Goal: Complete application form

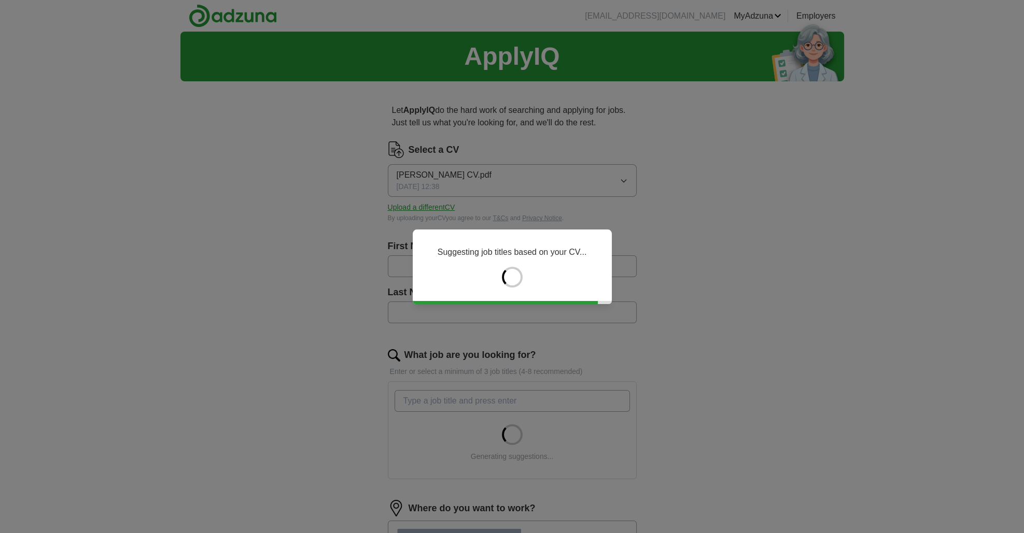
type input "*****"
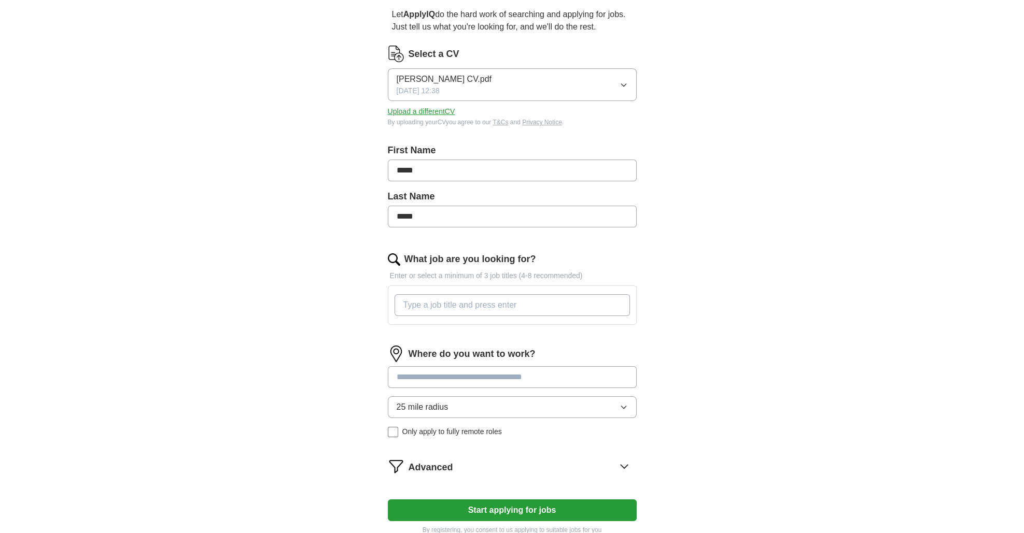
scroll to position [135, 0]
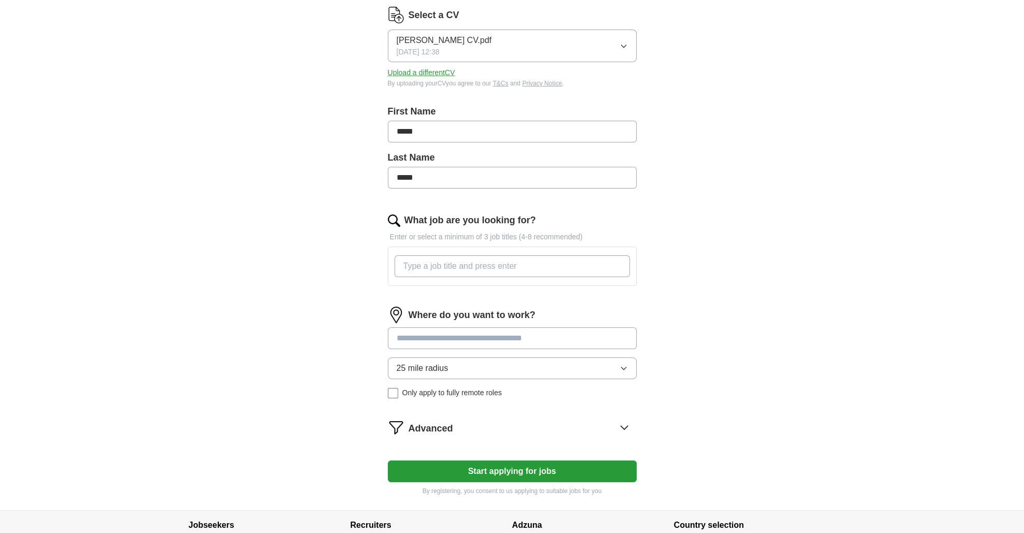
click at [407, 264] on input "What job are you looking for?" at bounding box center [511, 267] width 235 height 22
click at [426, 335] on div "Where do you want to work? 25 mile radius Only apply to fully remote roles" at bounding box center [512, 357] width 249 height 100
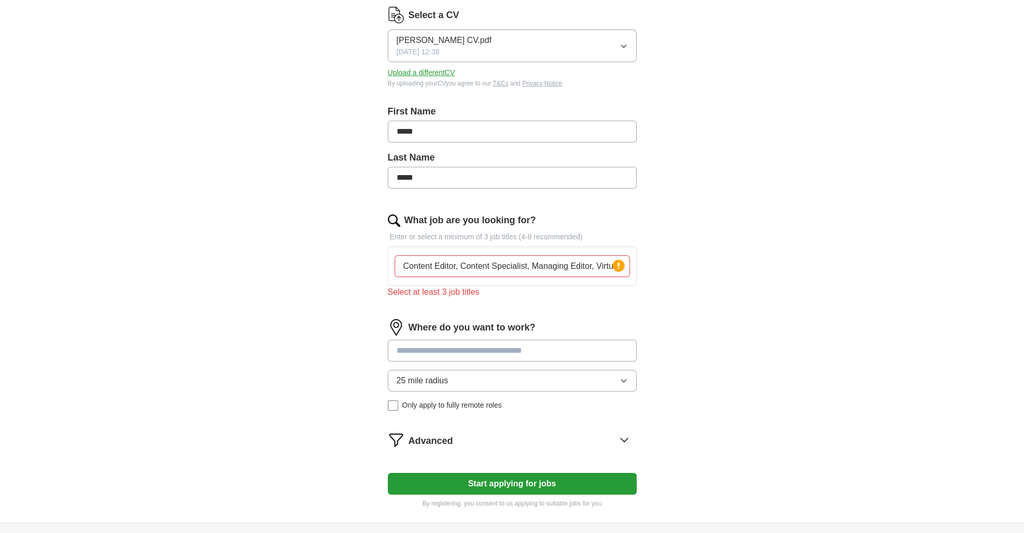
click at [462, 268] on input "Content Editor, Content Specialist, Managing Editor, Virtual Assistant" at bounding box center [511, 267] width 235 height 22
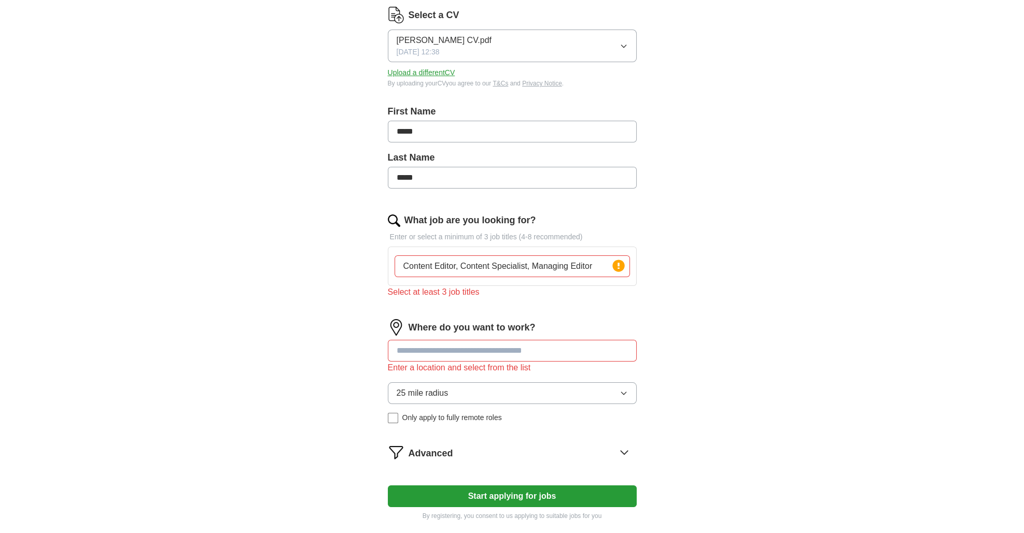
click at [431, 350] on input at bounding box center [512, 351] width 249 height 22
click at [468, 267] on input "Content Editor, Content Specialist, Managing Editor" at bounding box center [511, 267] width 235 height 22
type input "c"
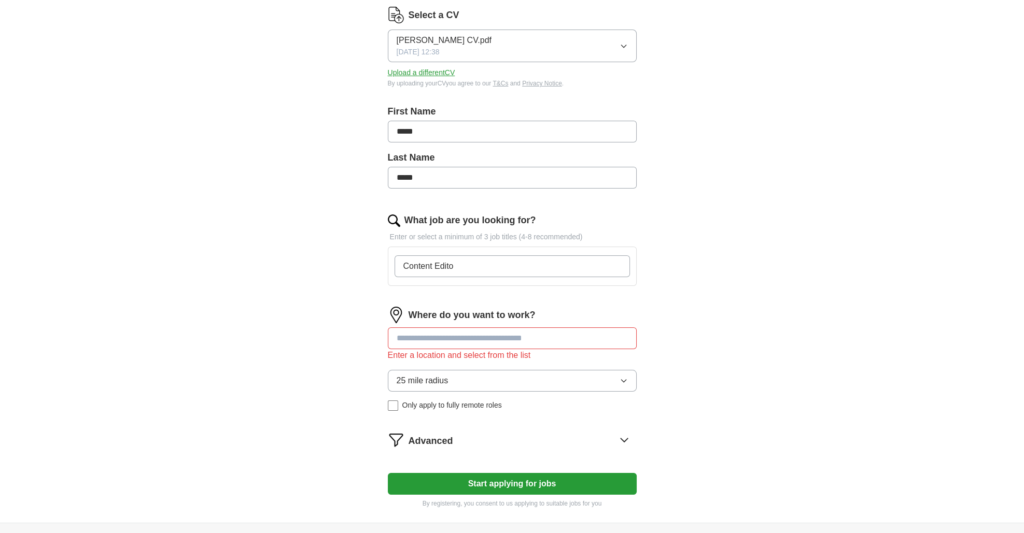
type input "Content Editor"
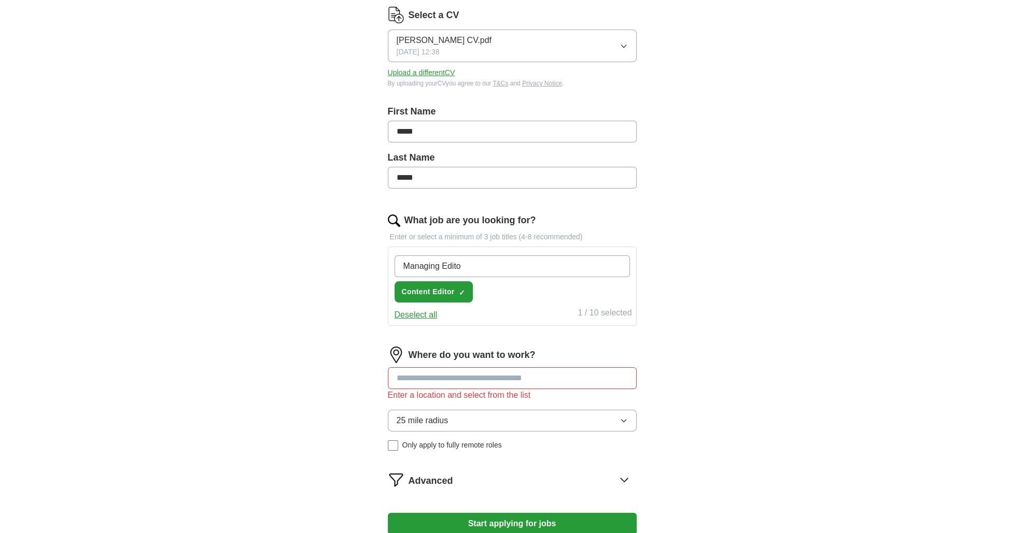
type input "Managing Editor"
type input "Content Specialist"
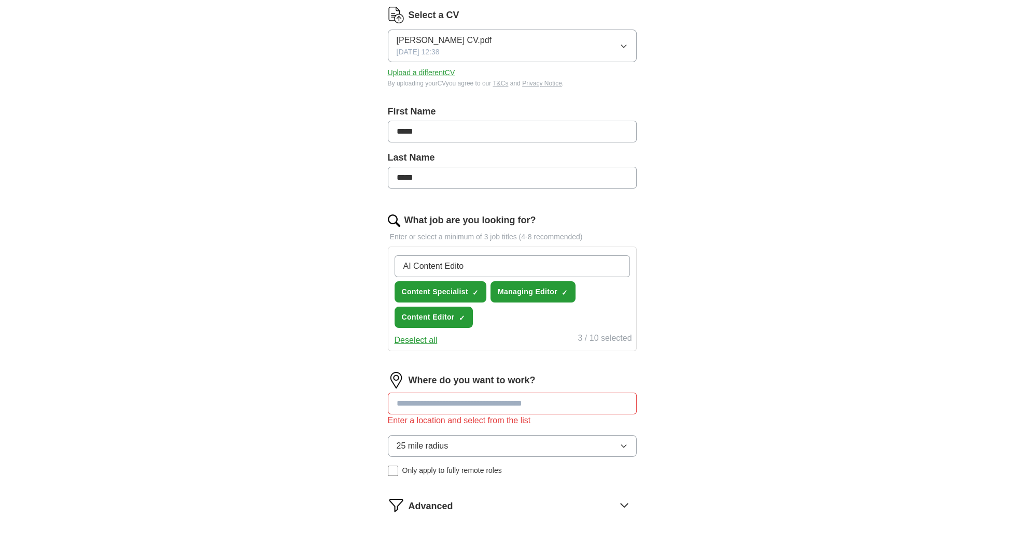
type input "AI Content Editor"
type input "Virtual Assistant"
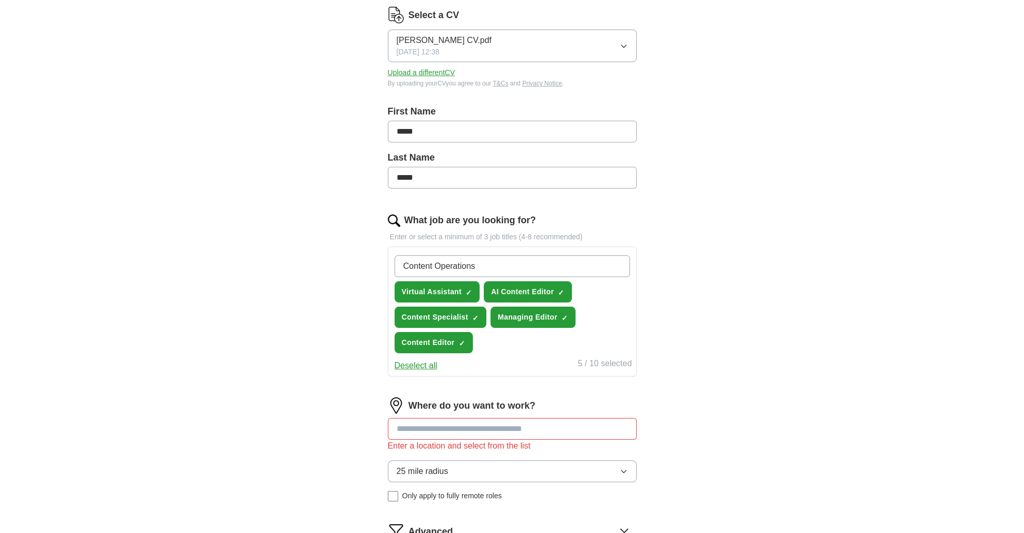
type input "Content Operations"
type input "Content Project Management"
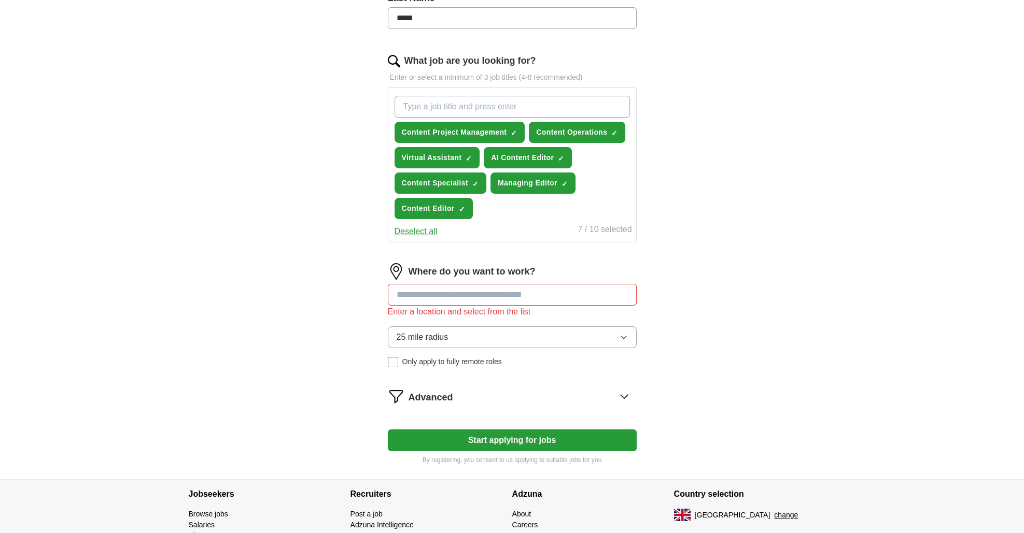
scroll to position [297, 0]
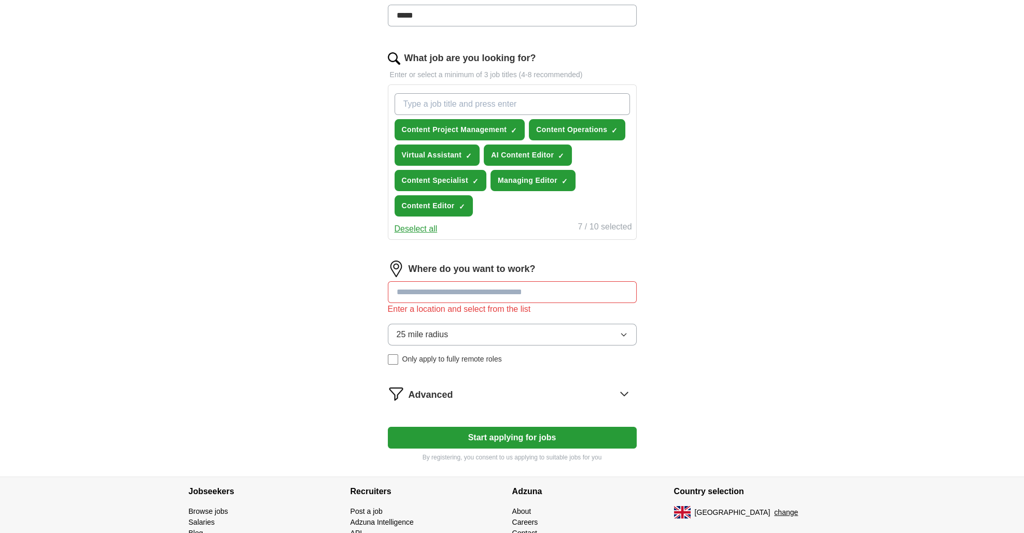
click at [447, 291] on input at bounding box center [512, 292] width 249 height 22
click at [388, 427] on button "Start applying for jobs" at bounding box center [512, 438] width 249 height 22
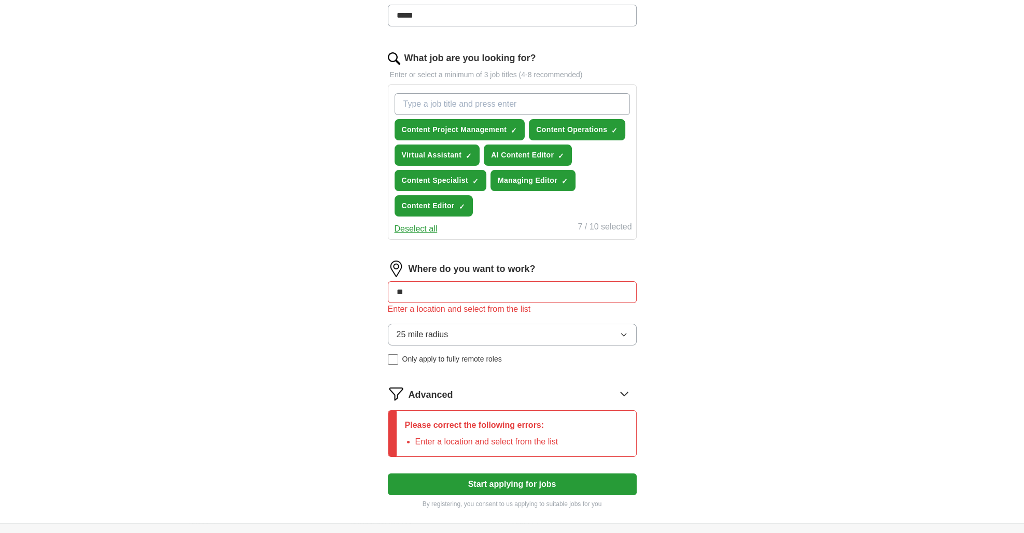
type input "*"
click at [434, 289] on input "******" at bounding box center [512, 292] width 249 height 22
type input "*"
type input "*******"
click at [388, 474] on button "Start applying for jobs" at bounding box center [512, 485] width 249 height 22
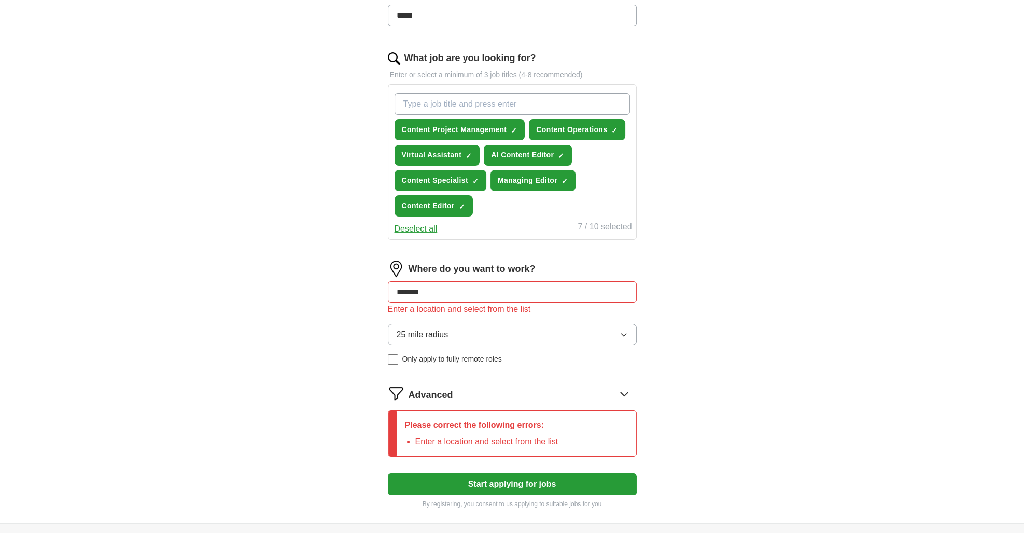
click at [440, 335] on span "25 mile radius" at bounding box center [423, 335] width 52 height 12
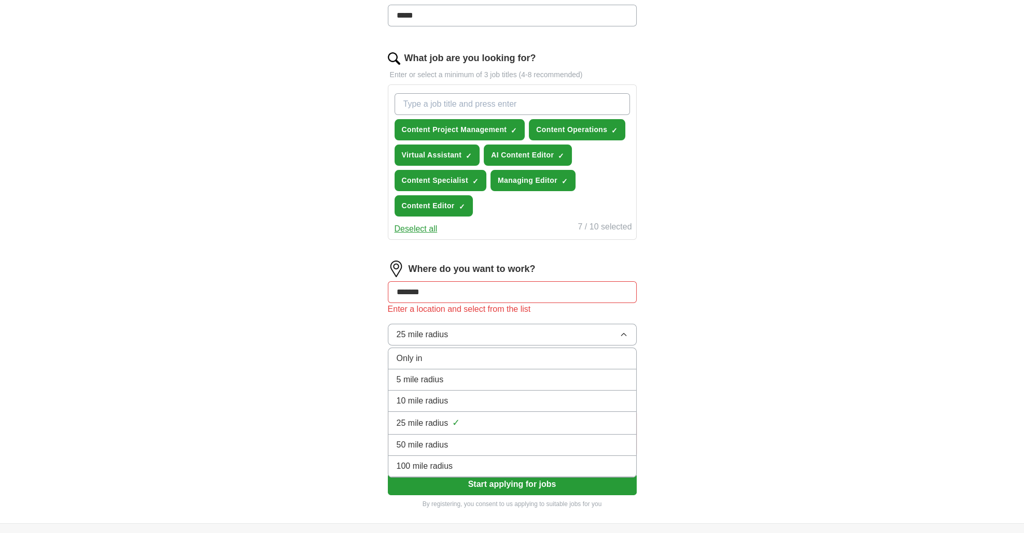
click at [342, 361] on div "ApplyIQ Let ApplyIQ do the hard work of searching and applying for jobs. Just t…" at bounding box center [511, 129] width 663 height 789
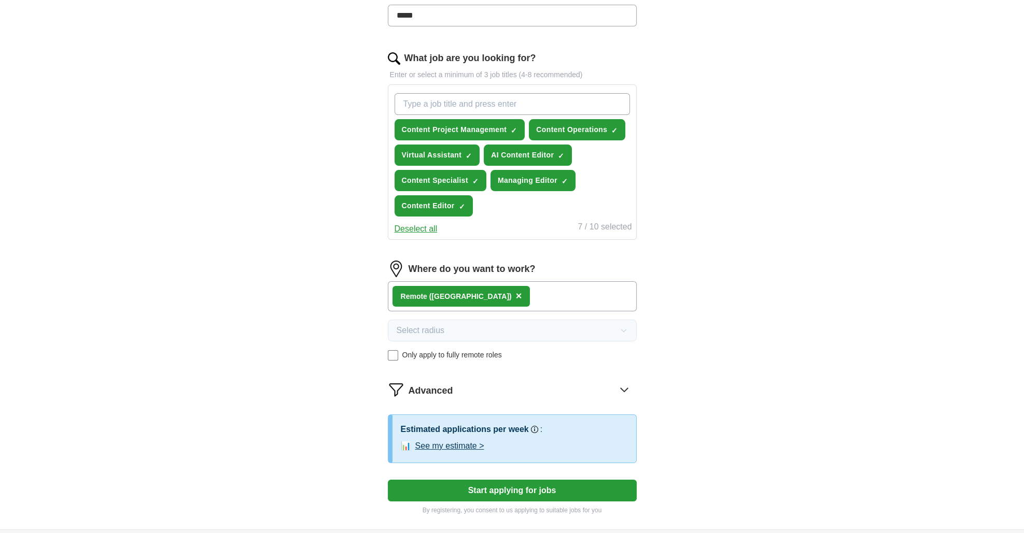
click at [474, 296] on div "Remote ([GEOGRAPHIC_DATA]) ×" at bounding box center [512, 296] width 249 height 30
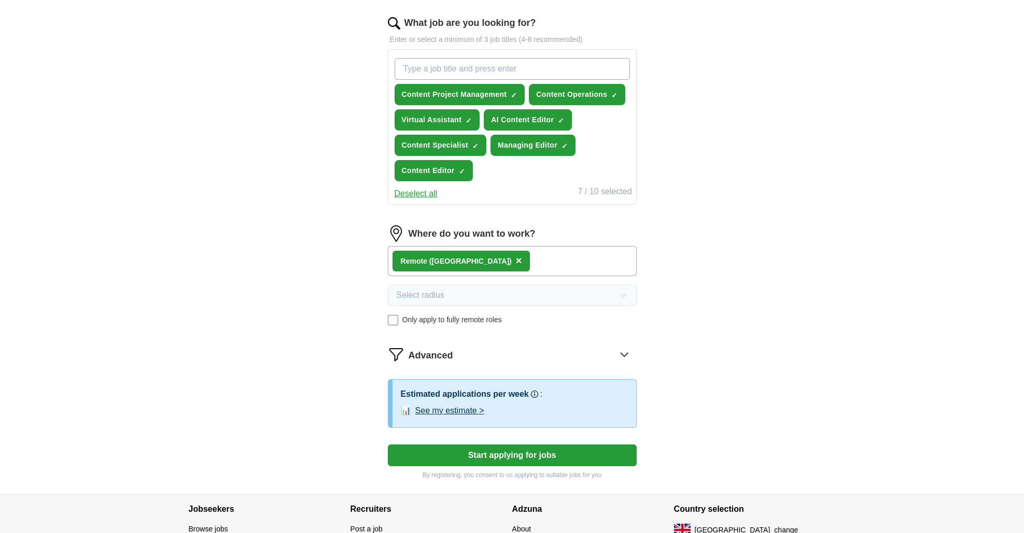
scroll to position [335, 0]
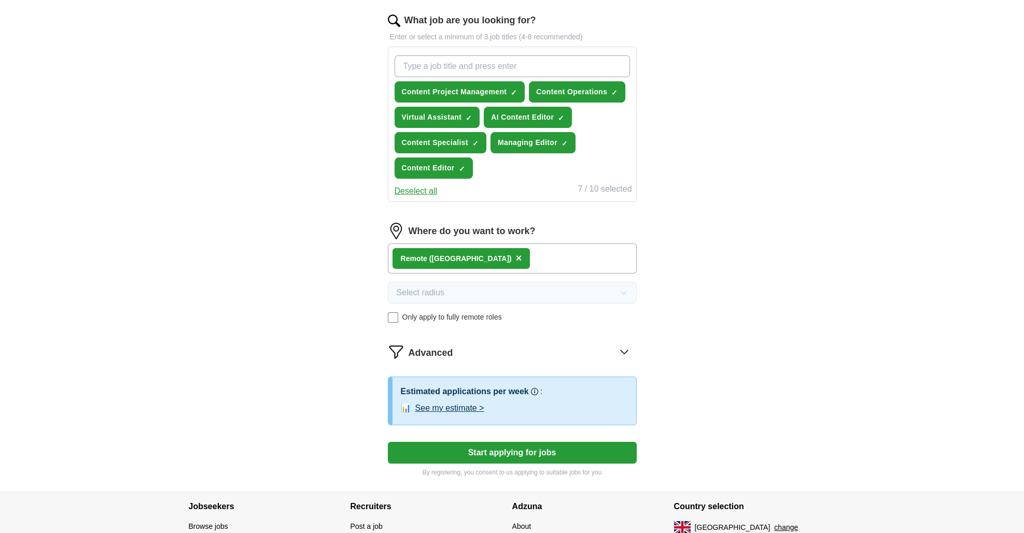
click at [477, 447] on button "Start applying for jobs" at bounding box center [512, 453] width 249 height 22
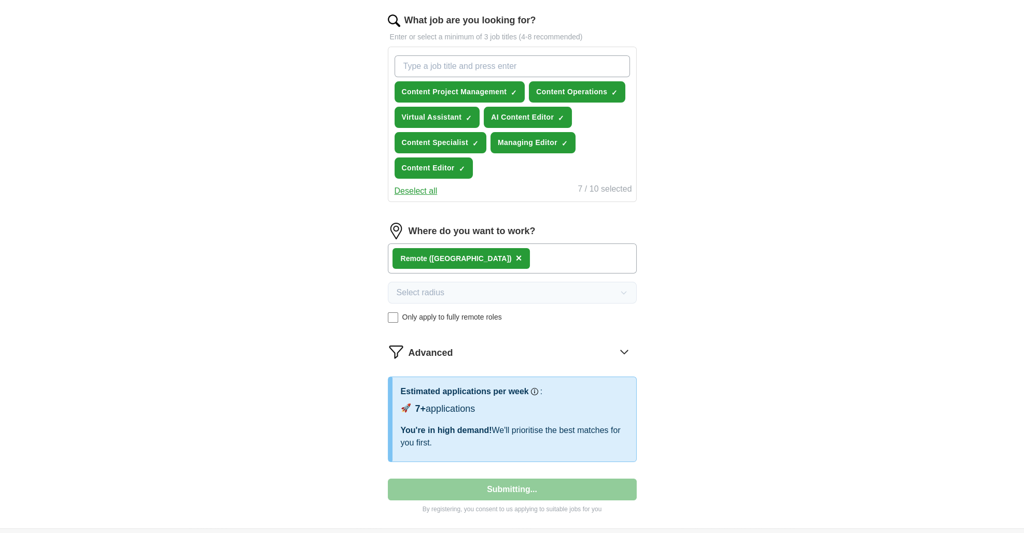
select select "**"
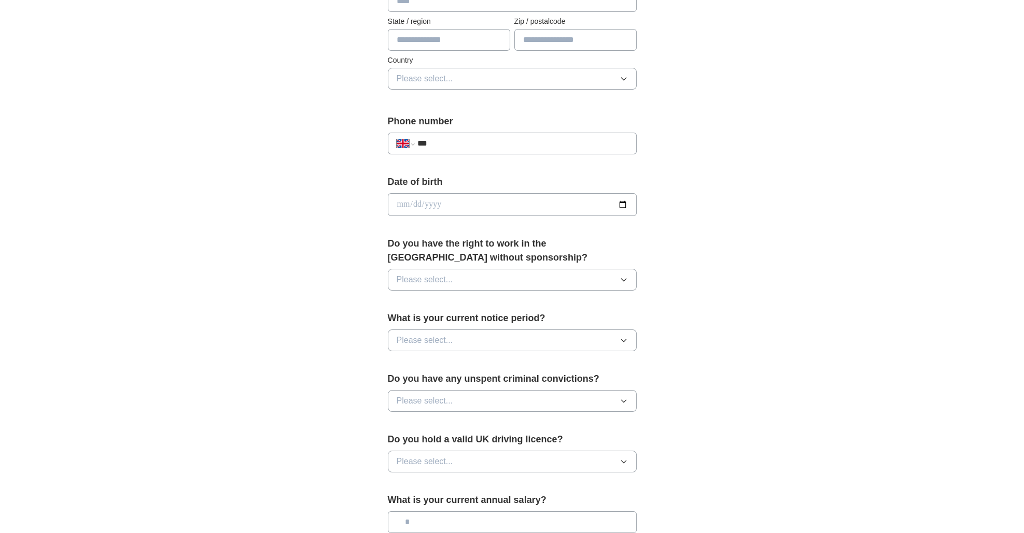
scroll to position [315, 0]
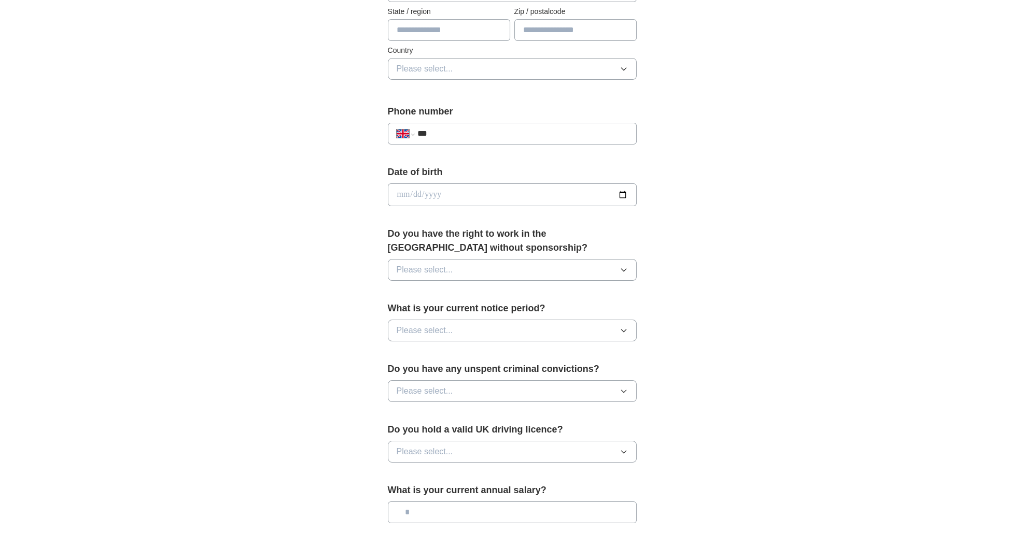
click at [425, 273] on button "Please select..." at bounding box center [512, 270] width 249 height 22
click at [415, 309] on div "No" at bounding box center [512, 315] width 231 height 12
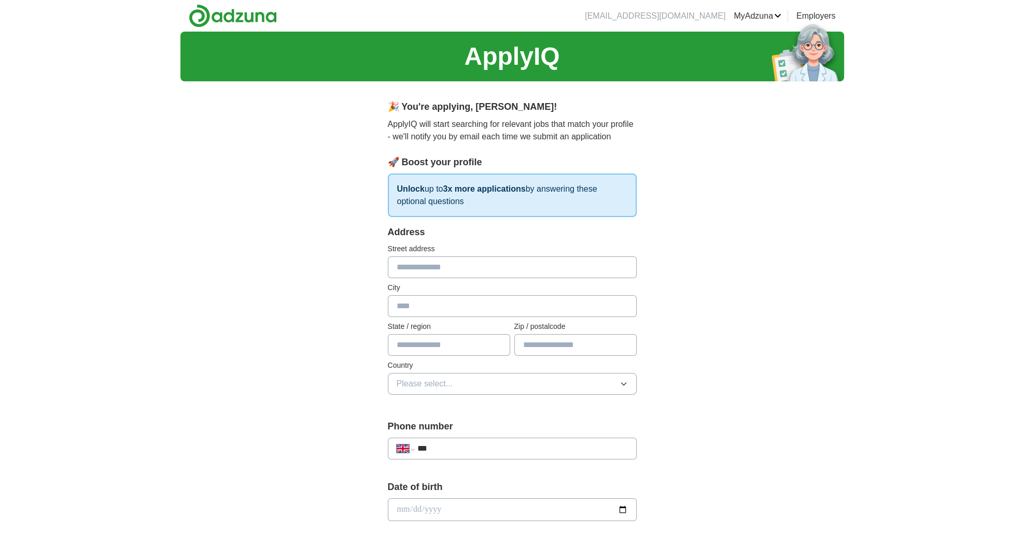
click at [412, 267] on input "text" at bounding box center [512, 268] width 249 height 22
click at [350, 285] on div "**********" at bounding box center [512, 526] width 332 height 872
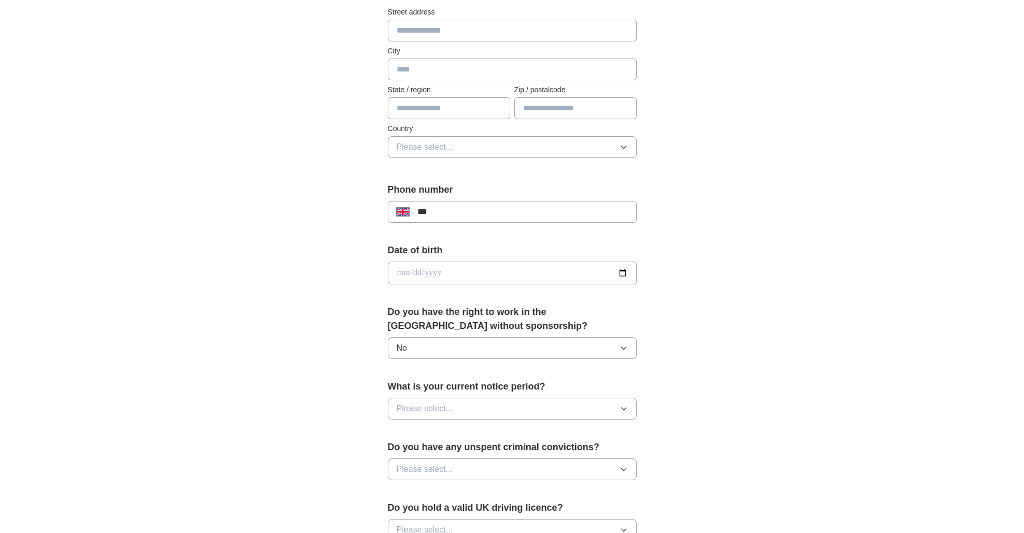
scroll to position [245, 0]
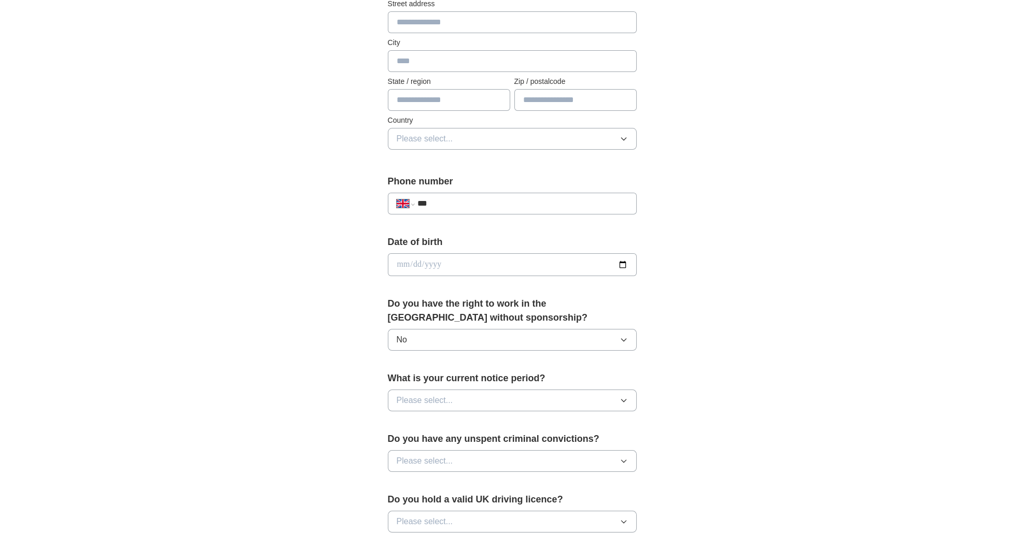
click at [438, 334] on button "No" at bounding box center [512, 340] width 249 height 22
click at [412, 360] on div "Yes" at bounding box center [512, 364] width 231 height 12
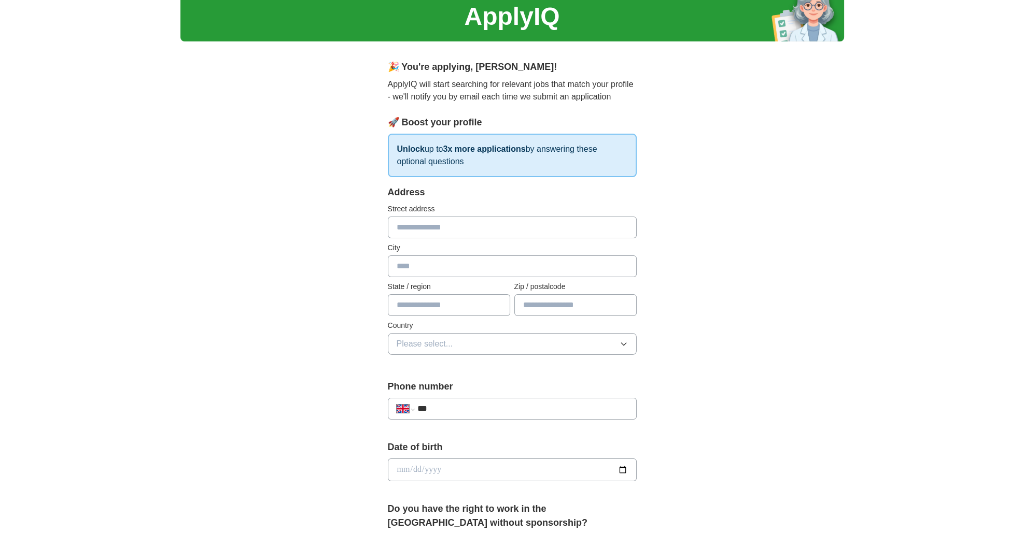
scroll to position [0, 0]
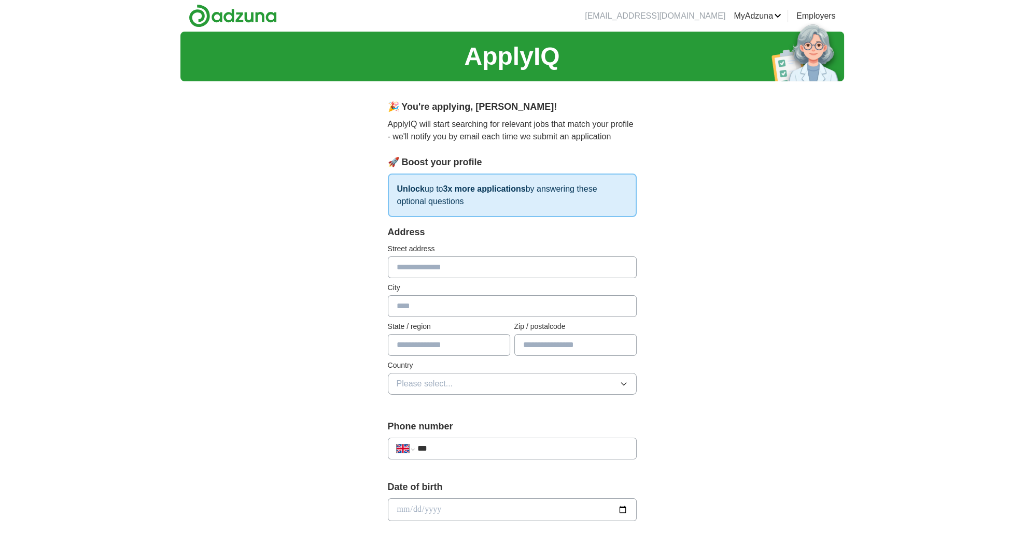
click at [418, 266] on input "text" at bounding box center [512, 268] width 249 height 22
type input "**********"
type input "******"
type input "****"
select select "**"
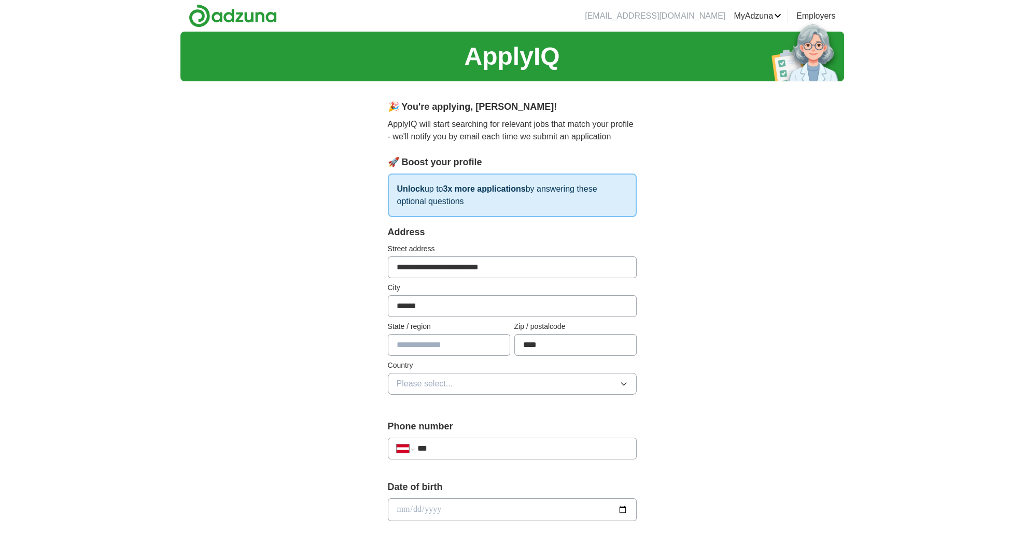
click at [422, 378] on span "Please select..." at bounding box center [425, 384] width 56 height 12
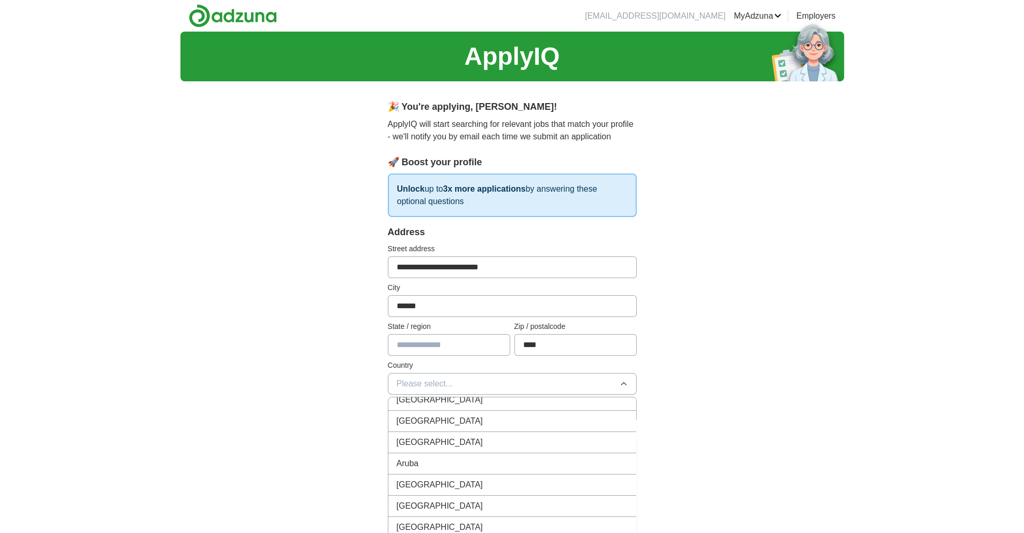
scroll to position [248, 0]
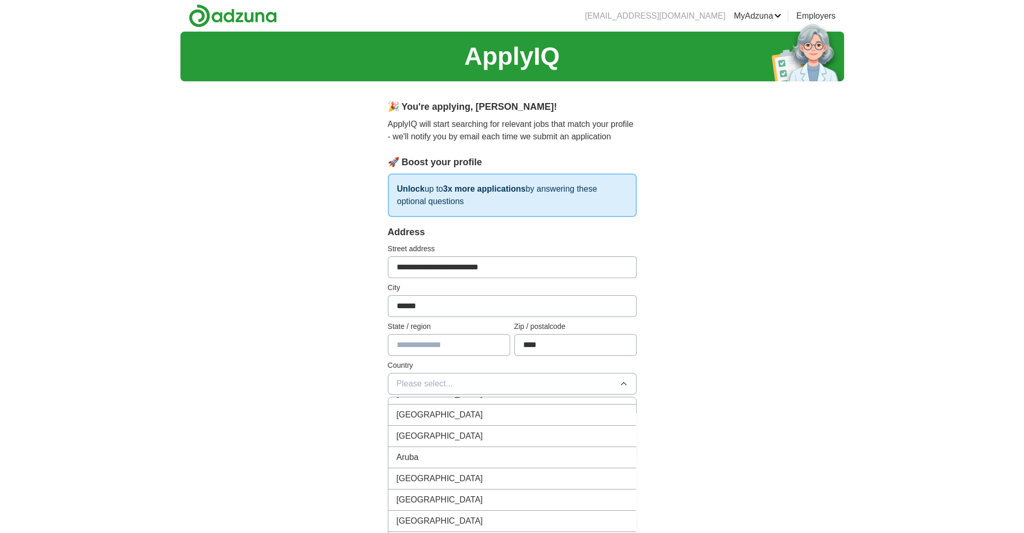
click at [412, 494] on span "[GEOGRAPHIC_DATA]" at bounding box center [440, 500] width 87 height 12
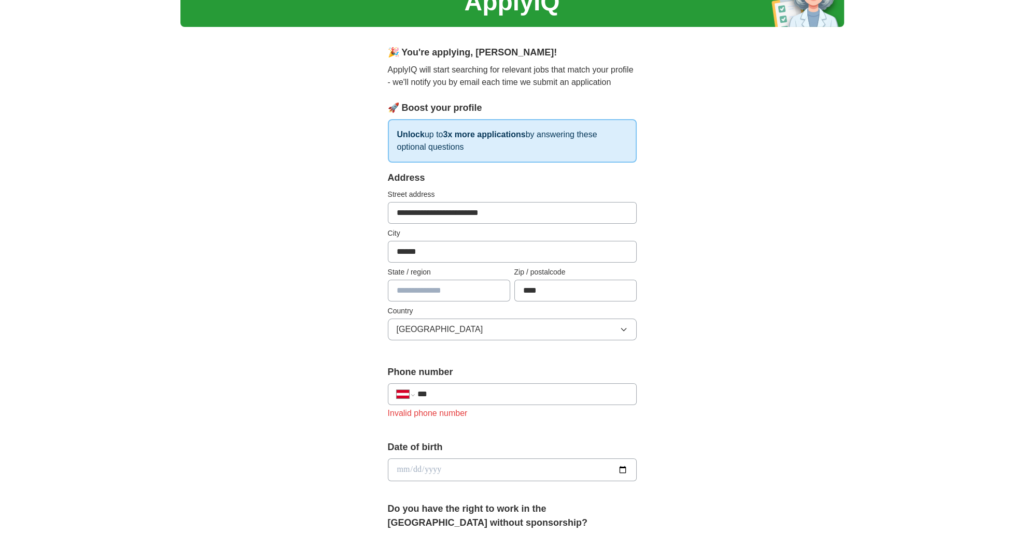
scroll to position [65, 0]
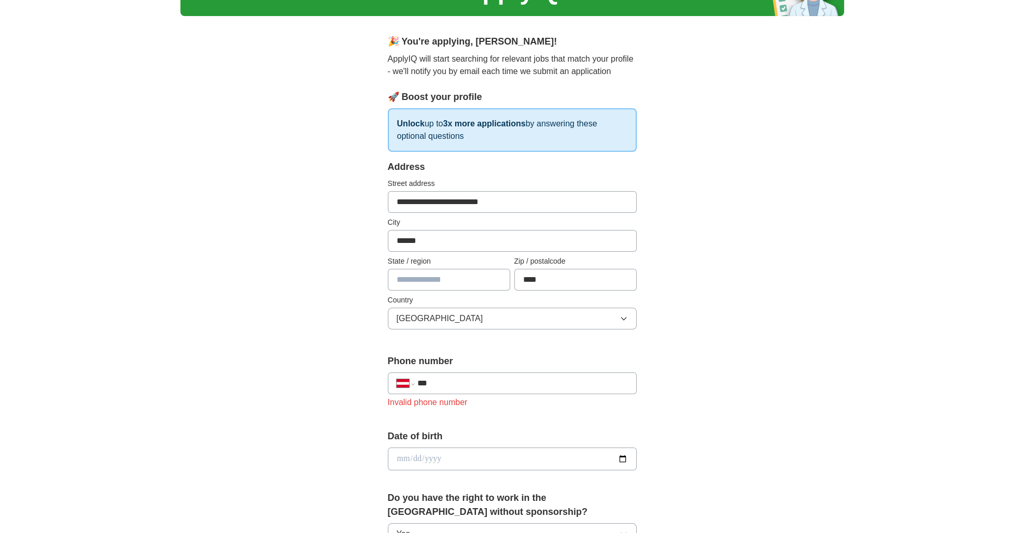
click at [455, 383] on input "***" at bounding box center [522, 383] width 210 height 12
type input "**********"
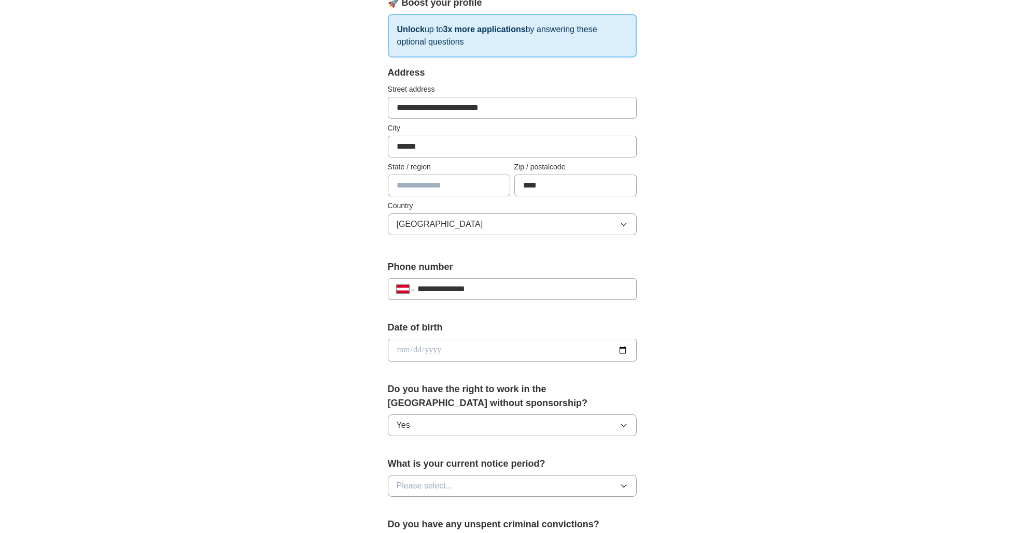
scroll to position [160, 0]
click at [444, 346] on input "date" at bounding box center [512, 349] width 249 height 23
click at [601, 347] on input "date" at bounding box center [512, 349] width 249 height 23
click at [624, 347] on input "date" at bounding box center [512, 349] width 249 height 23
type input "**********"
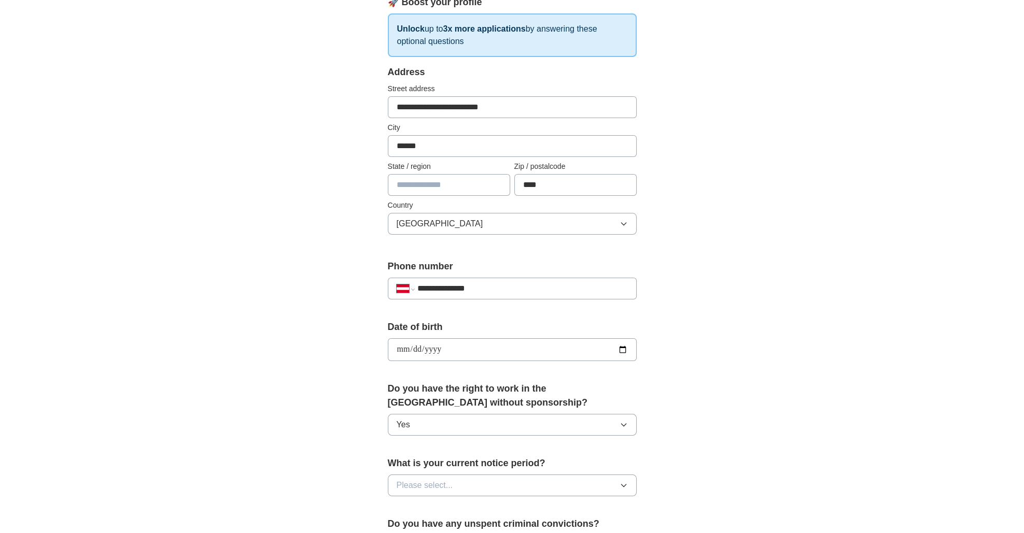
click at [347, 407] on div "**********" at bounding box center [512, 366] width 332 height 872
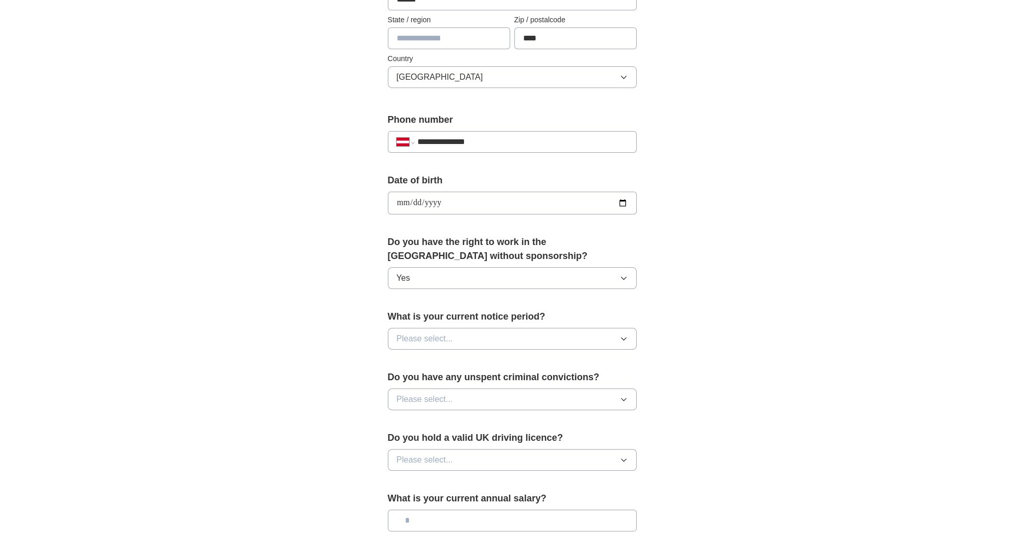
scroll to position [309, 0]
click at [442, 338] on span "Please select..." at bounding box center [425, 337] width 56 height 12
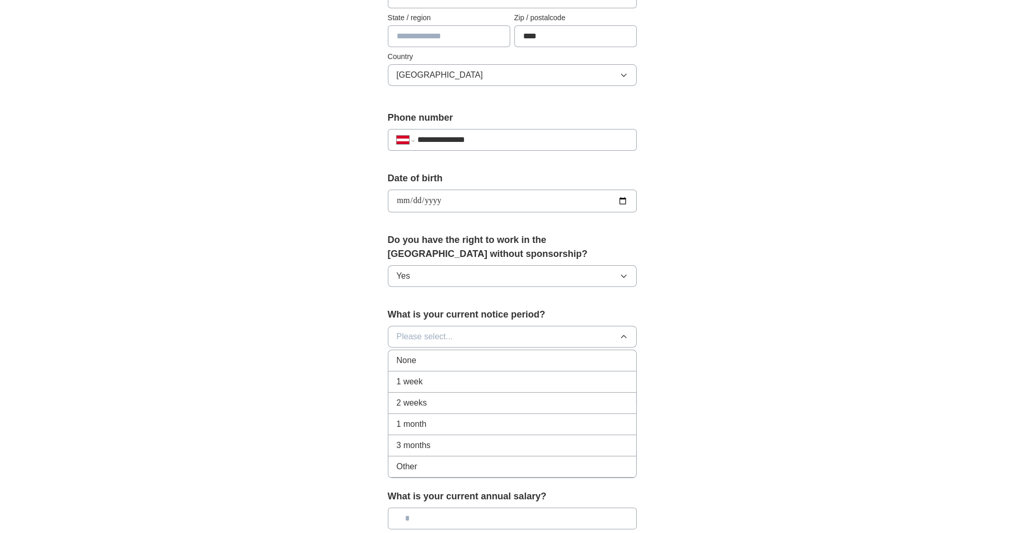
click at [429, 356] on div "None" at bounding box center [512, 361] width 231 height 12
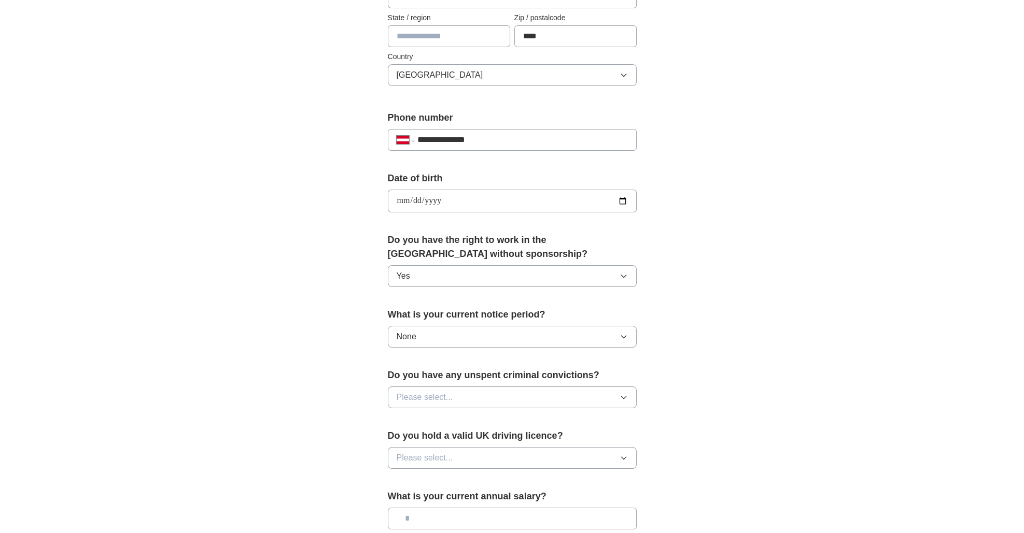
click at [435, 399] on span "Please select..." at bounding box center [425, 397] width 56 height 12
click at [417, 438] on div "No" at bounding box center [512, 442] width 231 height 12
click at [422, 454] on span "Please select..." at bounding box center [425, 458] width 56 height 12
drag, startPoint x: 412, startPoint y: 502, endPoint x: 405, endPoint y: 500, distance: 7.2
click at [412, 502] on div "No" at bounding box center [512, 503] width 231 height 12
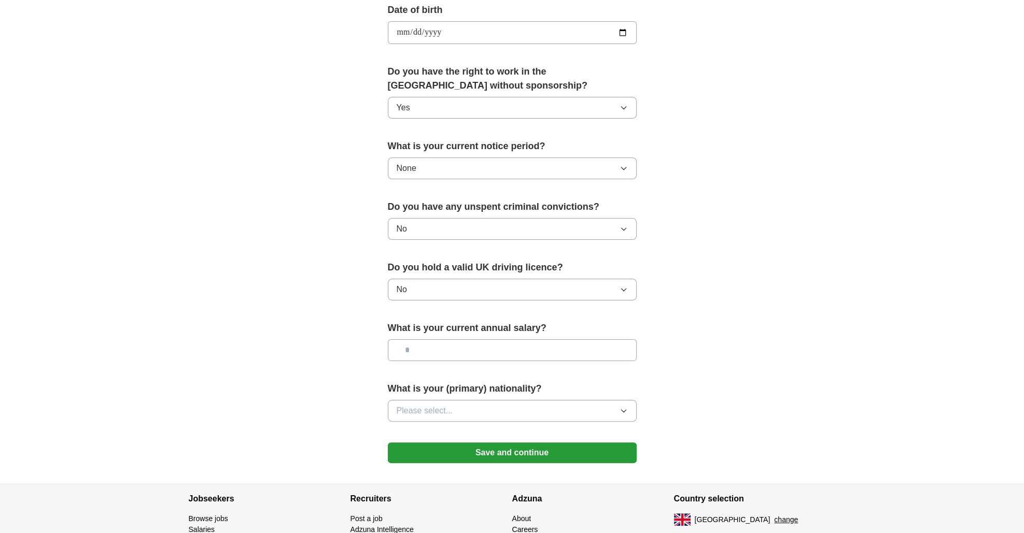
scroll to position [478, 0]
click at [412, 407] on span "Please select..." at bounding box center [425, 410] width 56 height 12
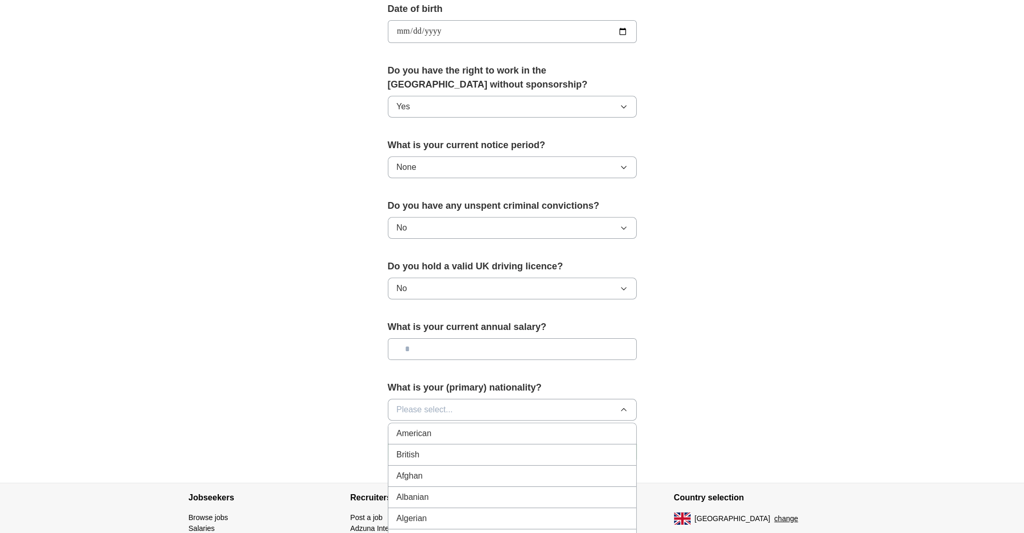
click at [410, 428] on span "American" at bounding box center [414, 434] width 35 height 12
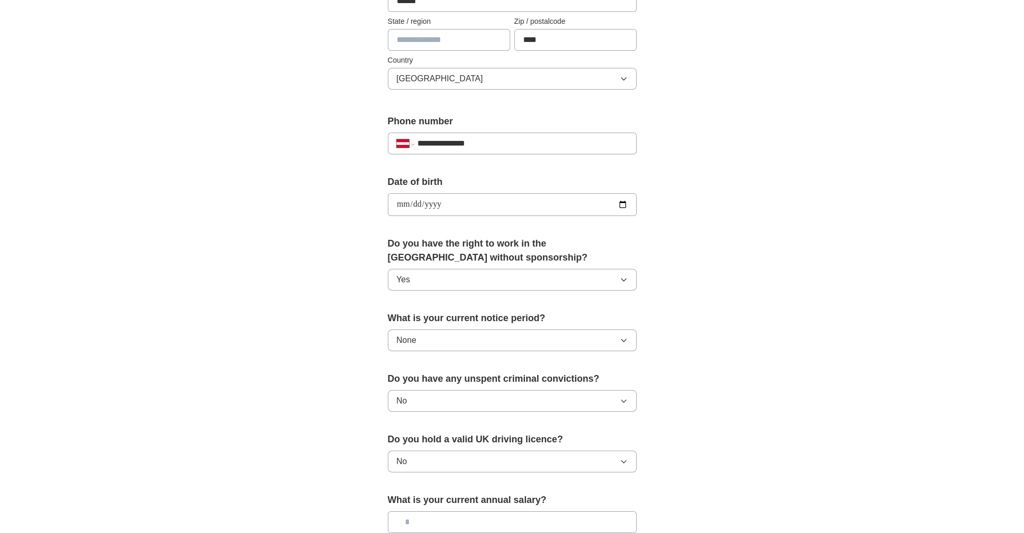
scroll to position [295, 0]
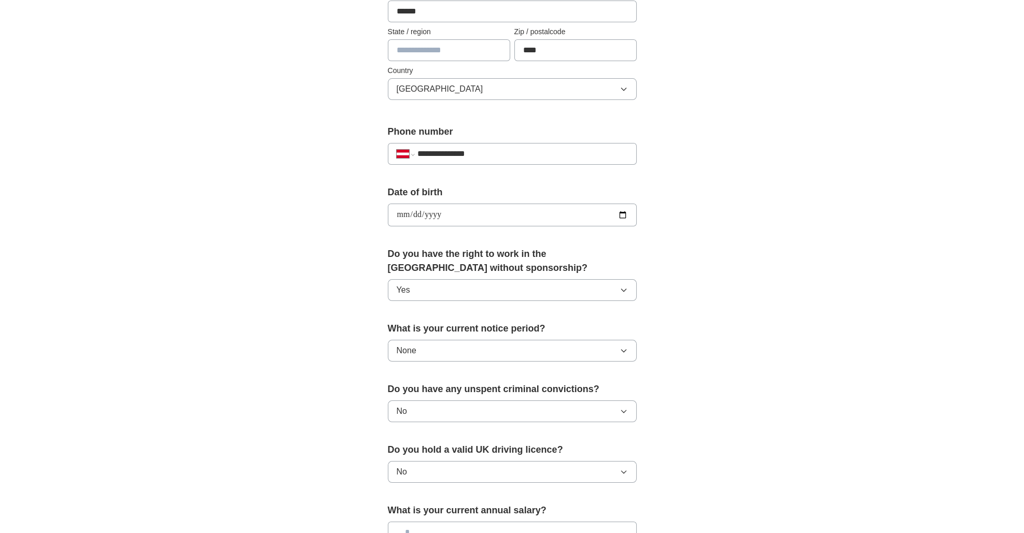
click at [441, 284] on button "Yes" at bounding box center [512, 290] width 249 height 22
click at [422, 331] on div "No" at bounding box center [512, 337] width 231 height 12
click at [323, 336] on div "**********" at bounding box center [511, 202] width 663 height 930
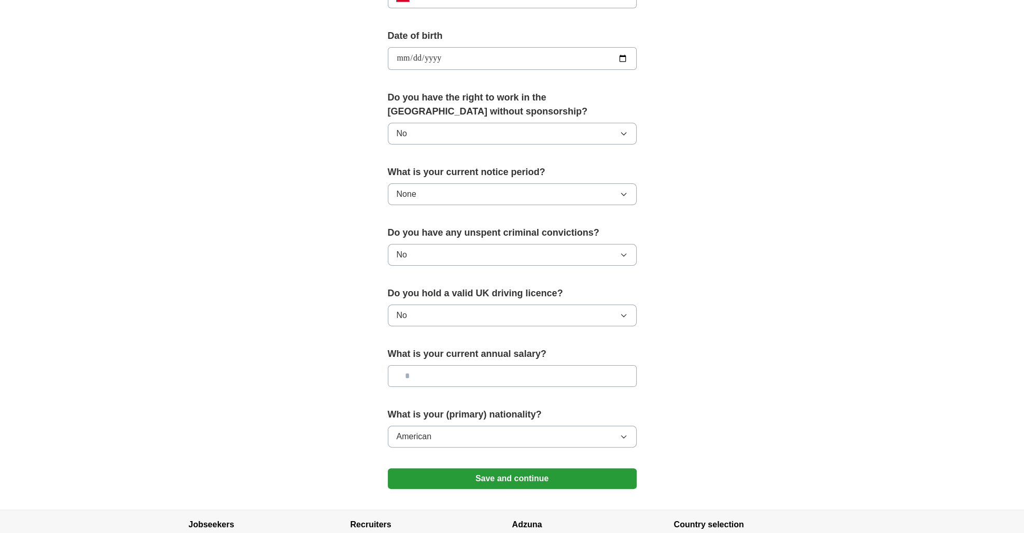
scroll to position [452, 0]
click at [498, 476] on button "Save and continue" at bounding box center [512, 478] width 249 height 21
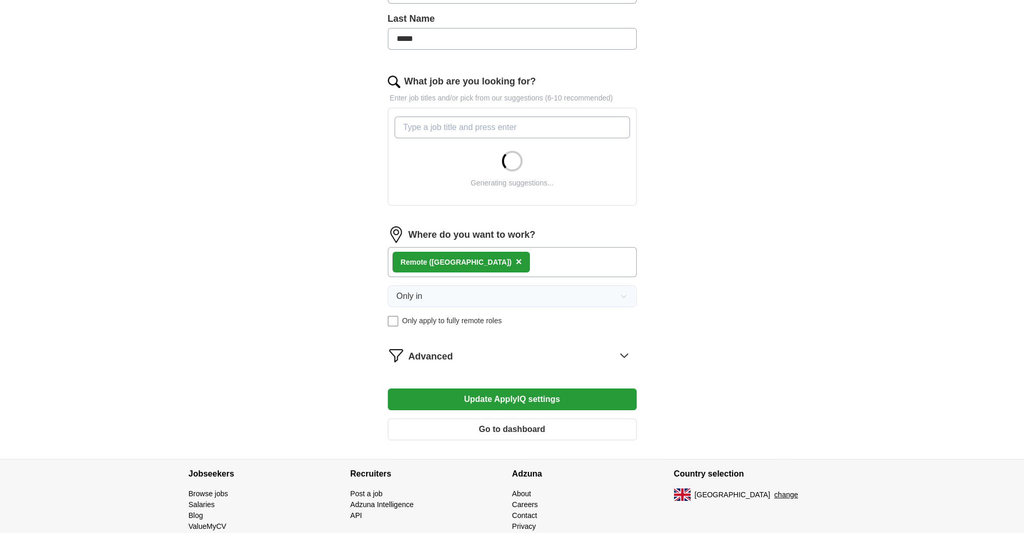
scroll to position [274, 0]
drag, startPoint x: 493, startPoint y: 263, endPoint x: 488, endPoint y: 262, distance: 5.3
click at [493, 263] on div "Remote ([GEOGRAPHIC_DATA]) ×" at bounding box center [512, 262] width 249 height 30
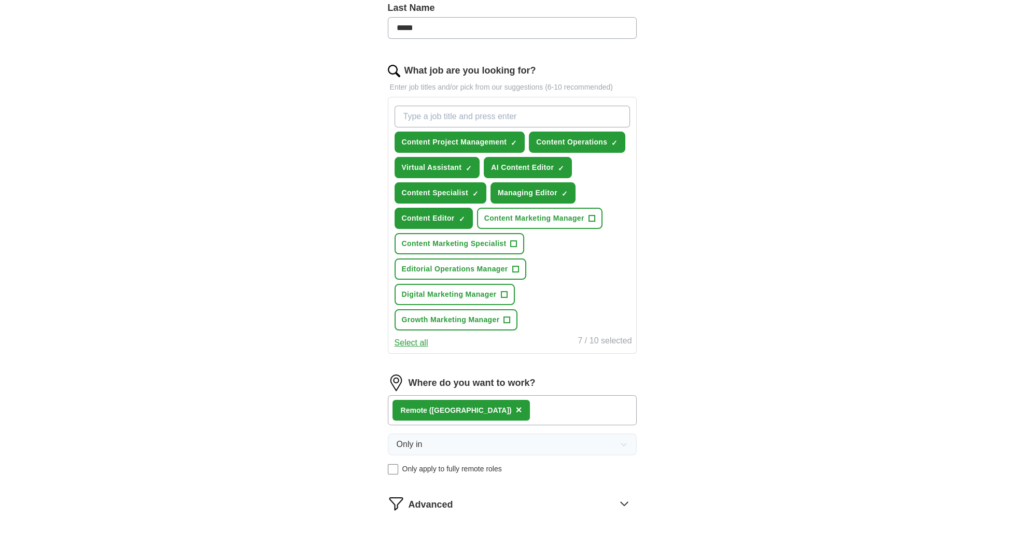
scroll to position [303, 0]
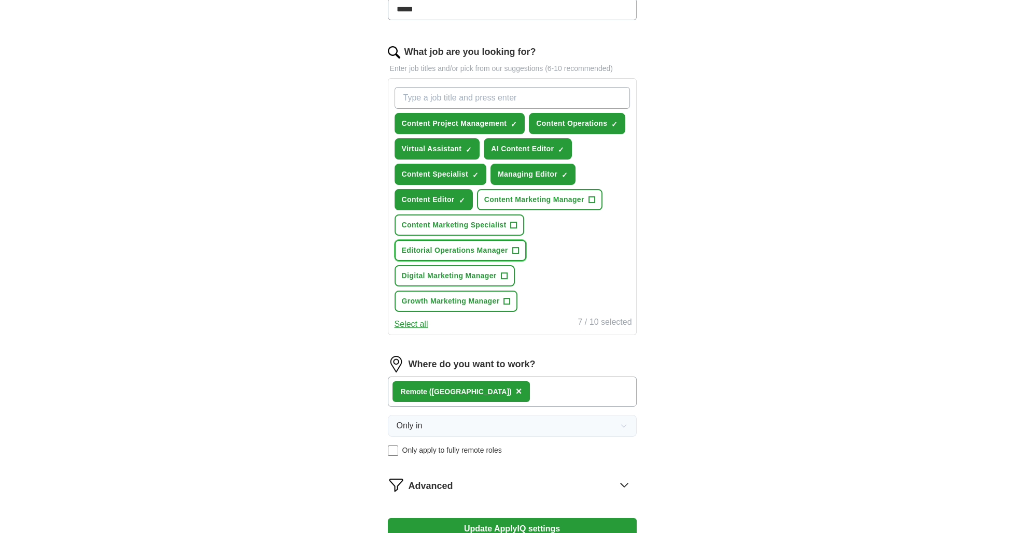
click at [485, 245] on span "Editorial Operations Manager" at bounding box center [455, 250] width 106 height 11
click at [472, 271] on span "Digital Marketing Manager" at bounding box center [449, 276] width 95 height 11
click at [465, 222] on span "Content Marketing Specialist" at bounding box center [454, 225] width 105 height 11
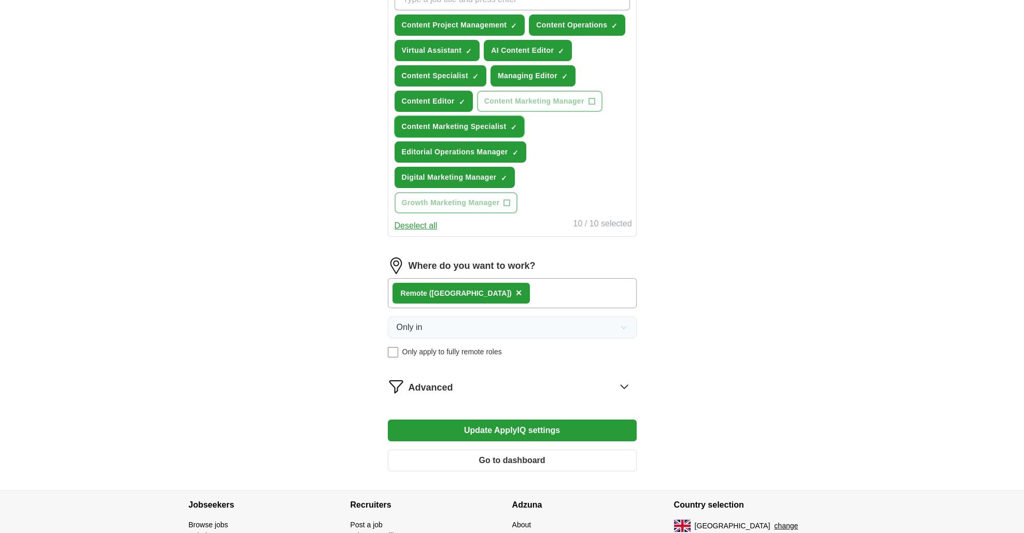
scroll to position [426, 0]
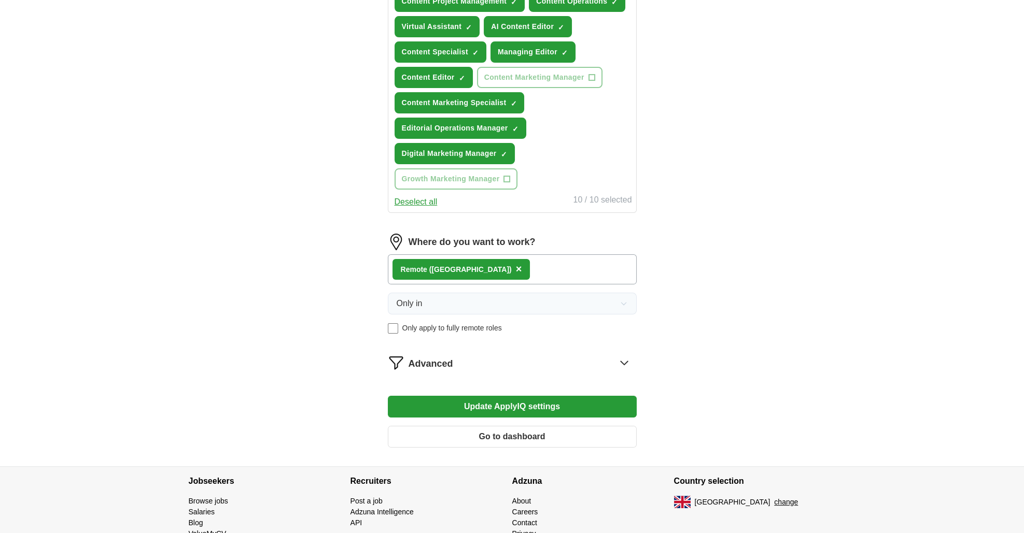
click at [472, 262] on div "Remote ([GEOGRAPHIC_DATA]) ×" at bounding box center [512, 269] width 249 height 30
click at [516, 265] on span "×" at bounding box center [519, 268] width 6 height 11
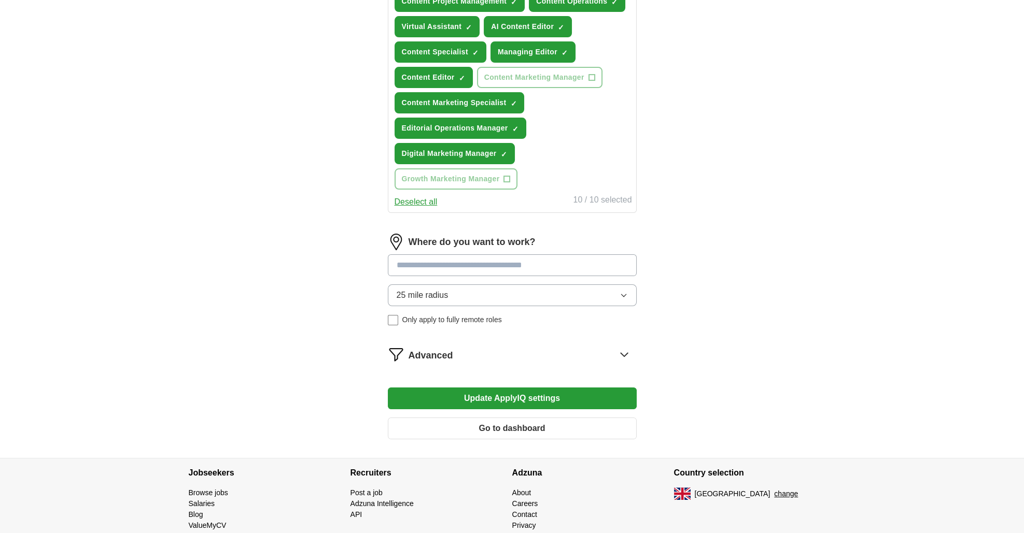
click at [420, 261] on input at bounding box center [512, 265] width 249 height 22
type input "*"
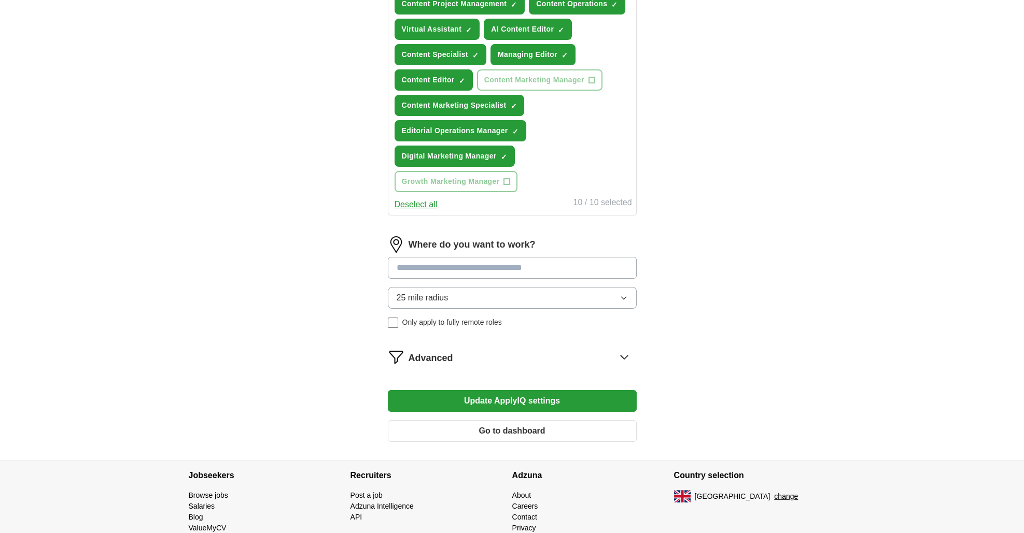
click at [393, 315] on div "25 mile radius Only apply to fully remote roles" at bounding box center [512, 307] width 249 height 41
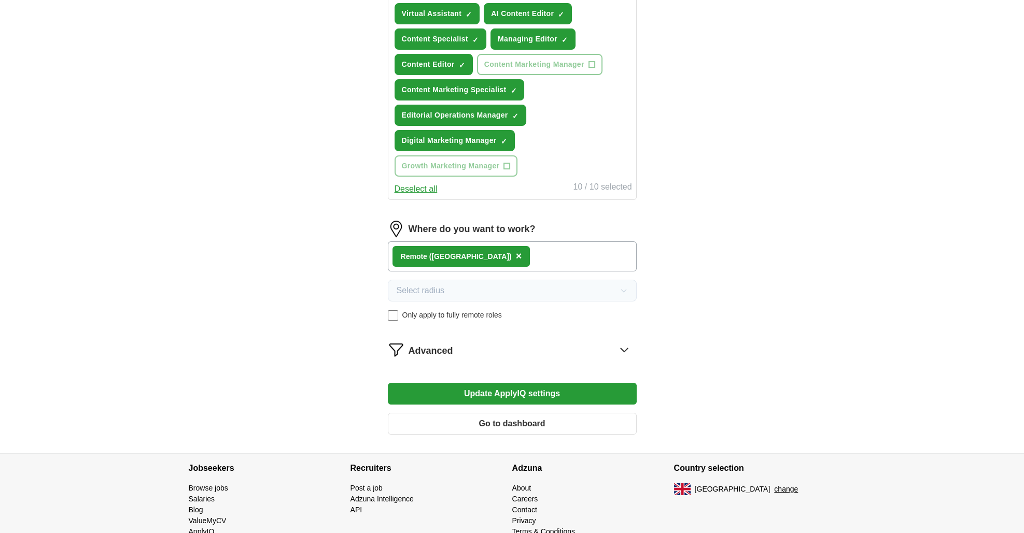
scroll to position [454, 0]
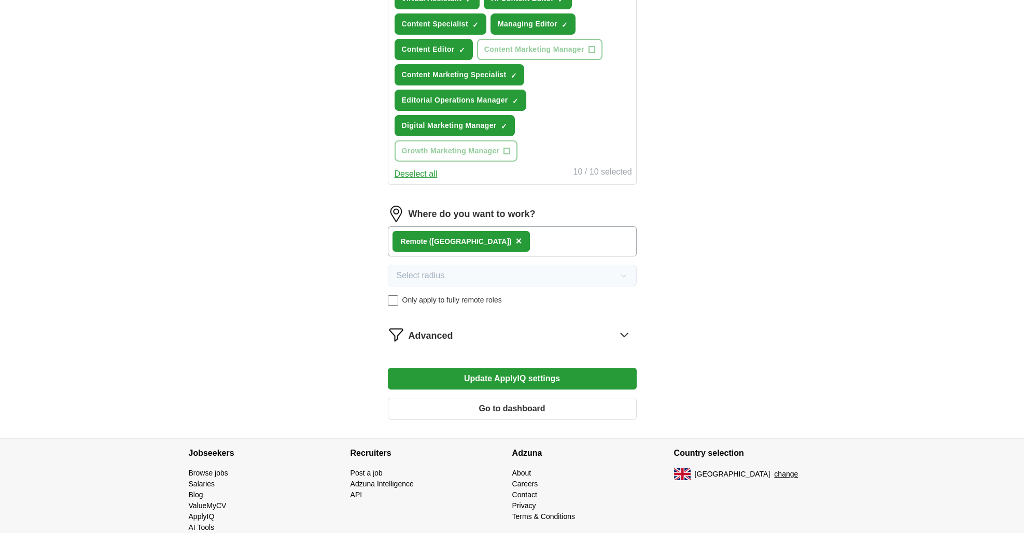
click at [431, 329] on span "Advanced" at bounding box center [430, 336] width 45 height 14
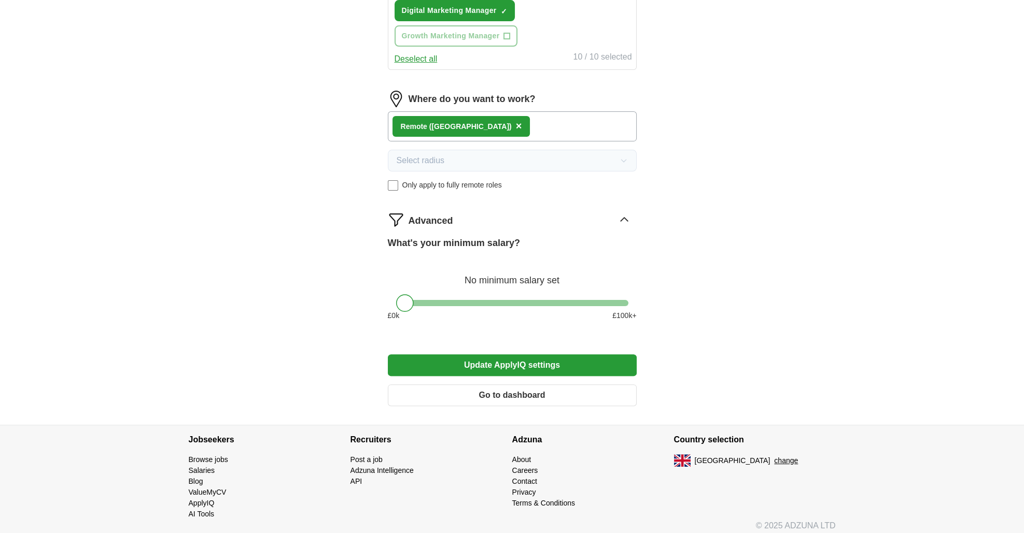
scroll to position [569, 0]
drag, startPoint x: 408, startPoint y: 302, endPoint x: 449, endPoint y: 302, distance: 41.0
click at [449, 302] on div at bounding box center [447, 303] width 18 height 18
click at [496, 356] on button "Update ApplyIQ settings" at bounding box center [512, 365] width 249 height 22
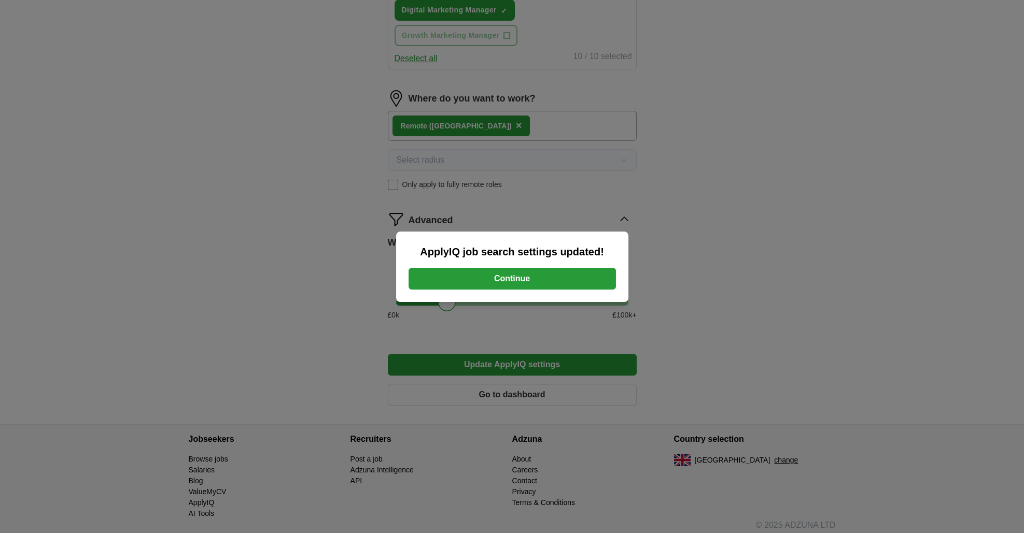
click at [489, 272] on button "Continue" at bounding box center [511, 279] width 207 height 22
